Goal: Information Seeking & Learning: Learn about a topic

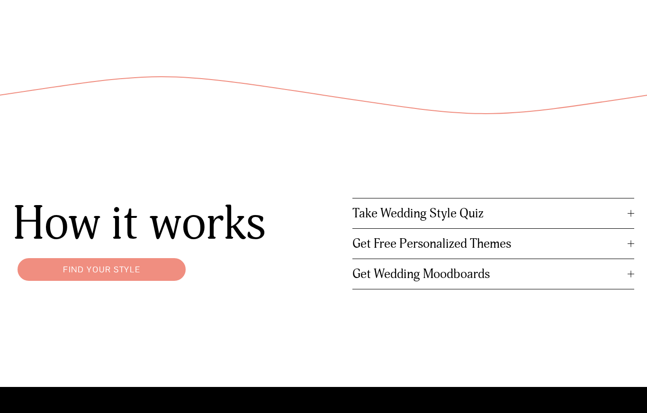
scroll to position [1091, 0]
click at [437, 246] on span "Get Free Personalized Themes" at bounding box center [489, 244] width 275 height 16
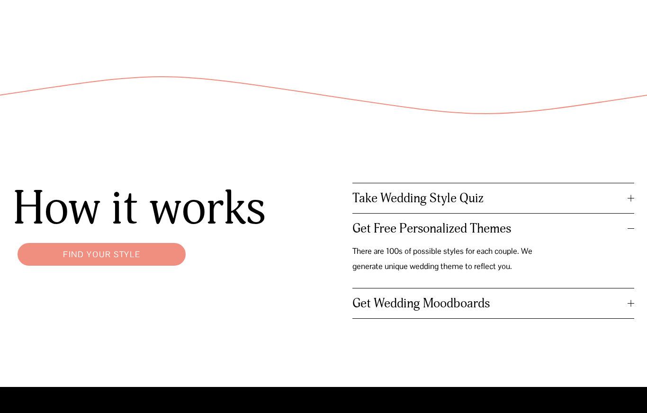
click at [428, 234] on span "Get Free Personalized Themes" at bounding box center [489, 229] width 275 height 16
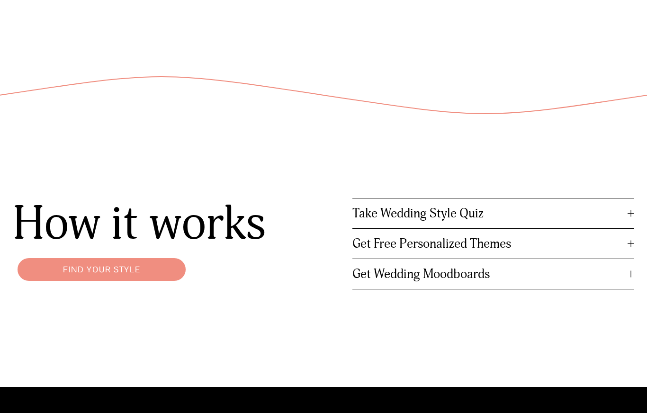
click at [481, 206] on span "Take Wedding Style Quiz" at bounding box center [489, 214] width 275 height 16
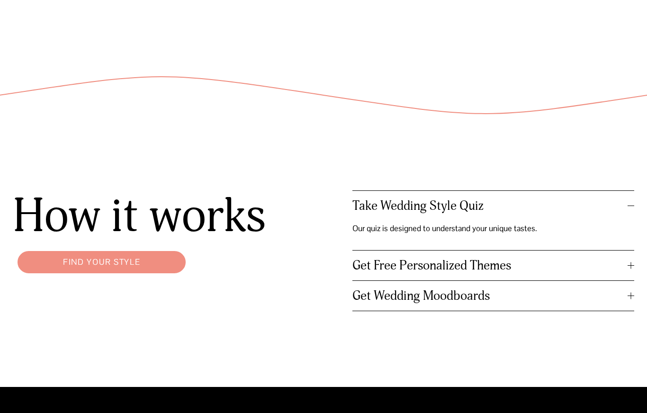
click at [98, 261] on link "Find your style" at bounding box center [102, 262] width 178 height 32
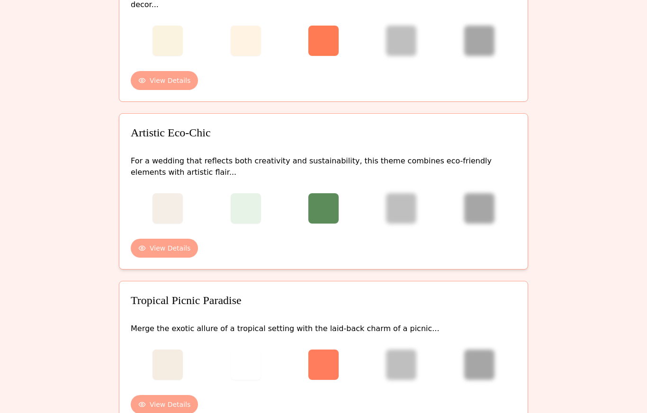
scroll to position [595, 0]
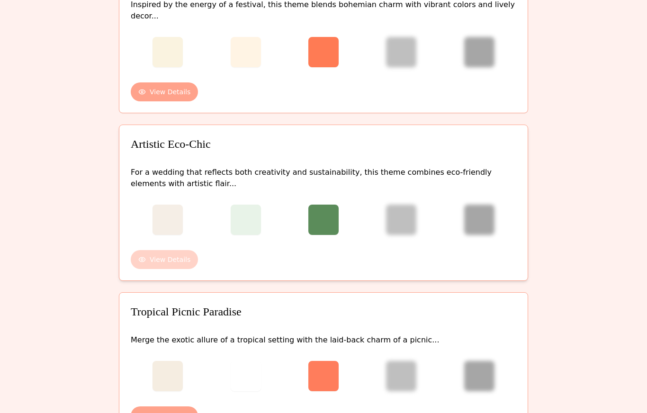
click at [185, 250] on button "View Details" at bounding box center [164, 259] width 67 height 19
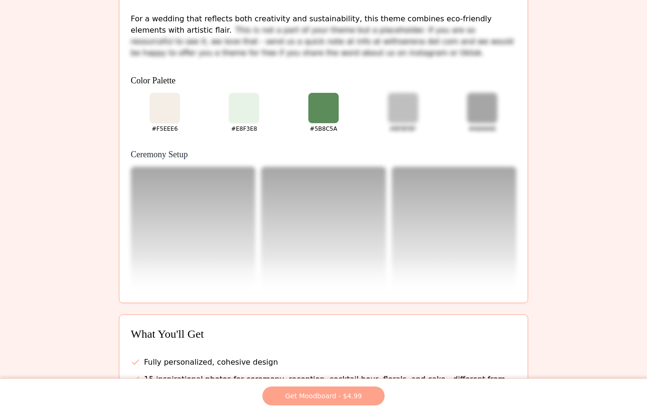
scroll to position [0, 0]
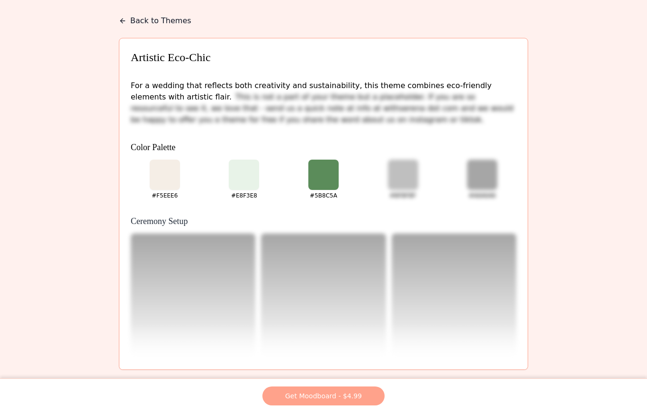
click at [123, 19] on icon at bounding box center [123, 21] width 8 height 8
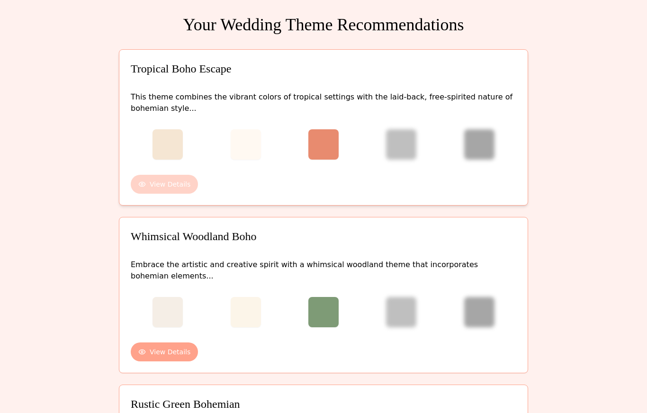
click at [167, 186] on button "View Details" at bounding box center [164, 184] width 67 height 19
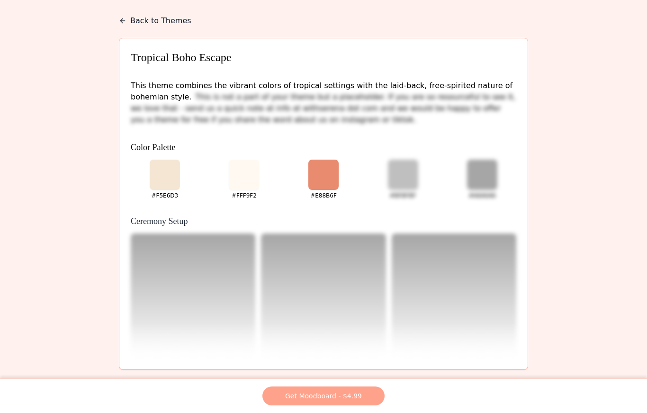
click at [125, 19] on icon at bounding box center [123, 21] width 8 height 8
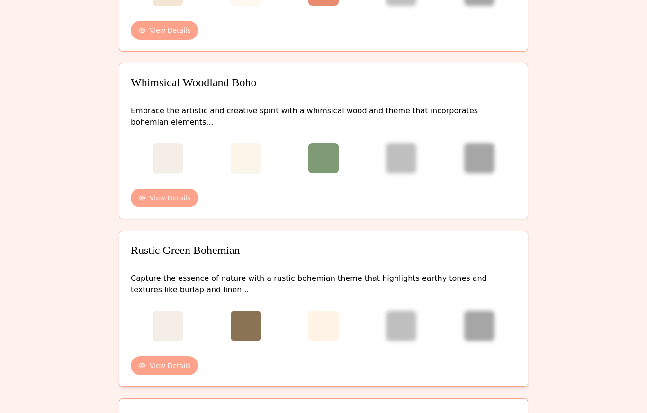
scroll to position [170, 0]
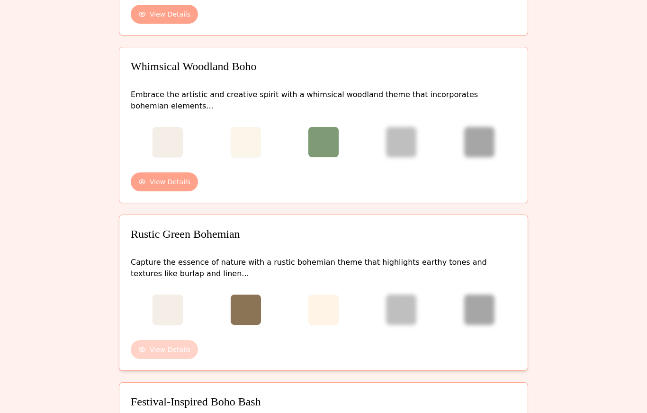
click at [172, 340] on button "View Details" at bounding box center [164, 349] width 67 height 19
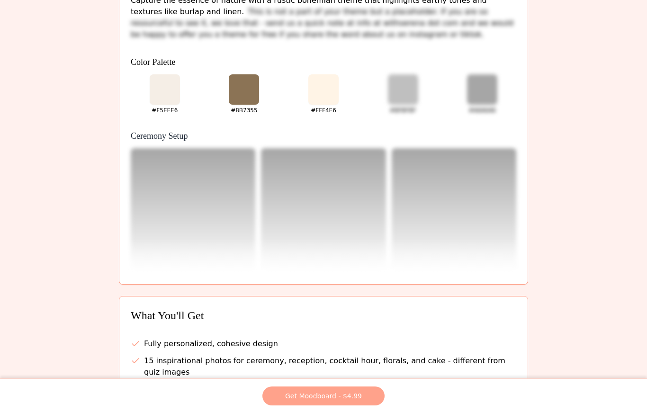
scroll to position [0, 0]
